Goal: Obtain resource: Download file/media

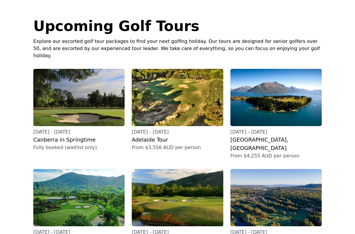
scroll to position [29, 0]
click at [54, 135] on h3 "Canberra in Springtime" at bounding box center [78, 139] width 91 height 8
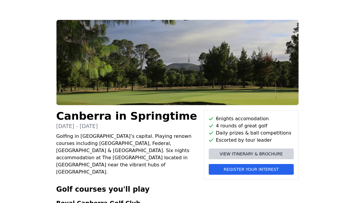
scroll to position [25, 0]
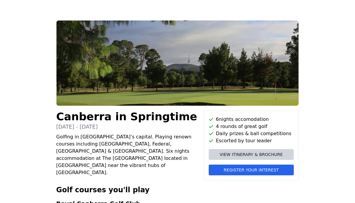
click at [272, 155] on span "View itinerary & brochure" at bounding box center [251, 154] width 63 height 6
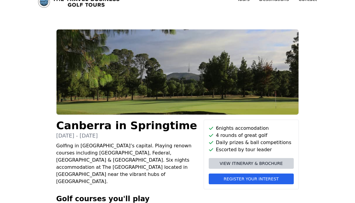
scroll to position [0, 0]
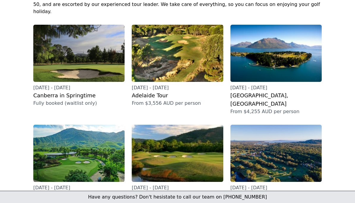
scroll to position [72, 0]
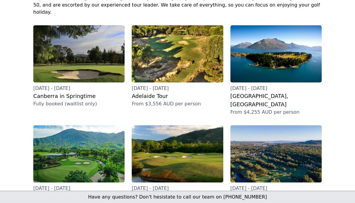
click at [165, 85] on p "[DATE] - [DATE]" at bounding box center [177, 88] width 91 height 7
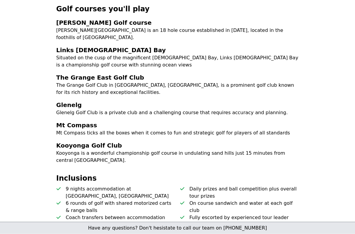
scroll to position [206, 0]
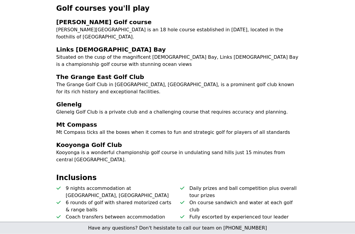
click at [41, 50] on div "Adelaide Tour [DATE] - [DATE] An opportunity to experience some of the best gol…" at bounding box center [177, 173] width 355 height 687
click at [44, 73] on div "Adelaide Tour [DATE] - [DATE] An opportunity to experience some of the best gol…" at bounding box center [177, 178] width 267 height 678
click at [44, 95] on div "Adelaide Tour [DATE] - [DATE] An opportunity to experience some of the best gol…" at bounding box center [177, 178] width 267 height 678
click at [41, 114] on div "Adelaide Tour [DATE] - [DATE] An opportunity to experience some of the best gol…" at bounding box center [177, 173] width 355 height 687
click at [41, 140] on div "Adelaide Tour [DATE] - [DATE] An opportunity to experience some of the best gol…" at bounding box center [177, 173] width 355 height 687
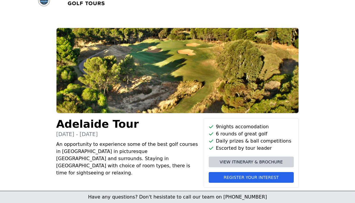
scroll to position [0, 0]
